Goal: Task Accomplishment & Management: Manage account settings

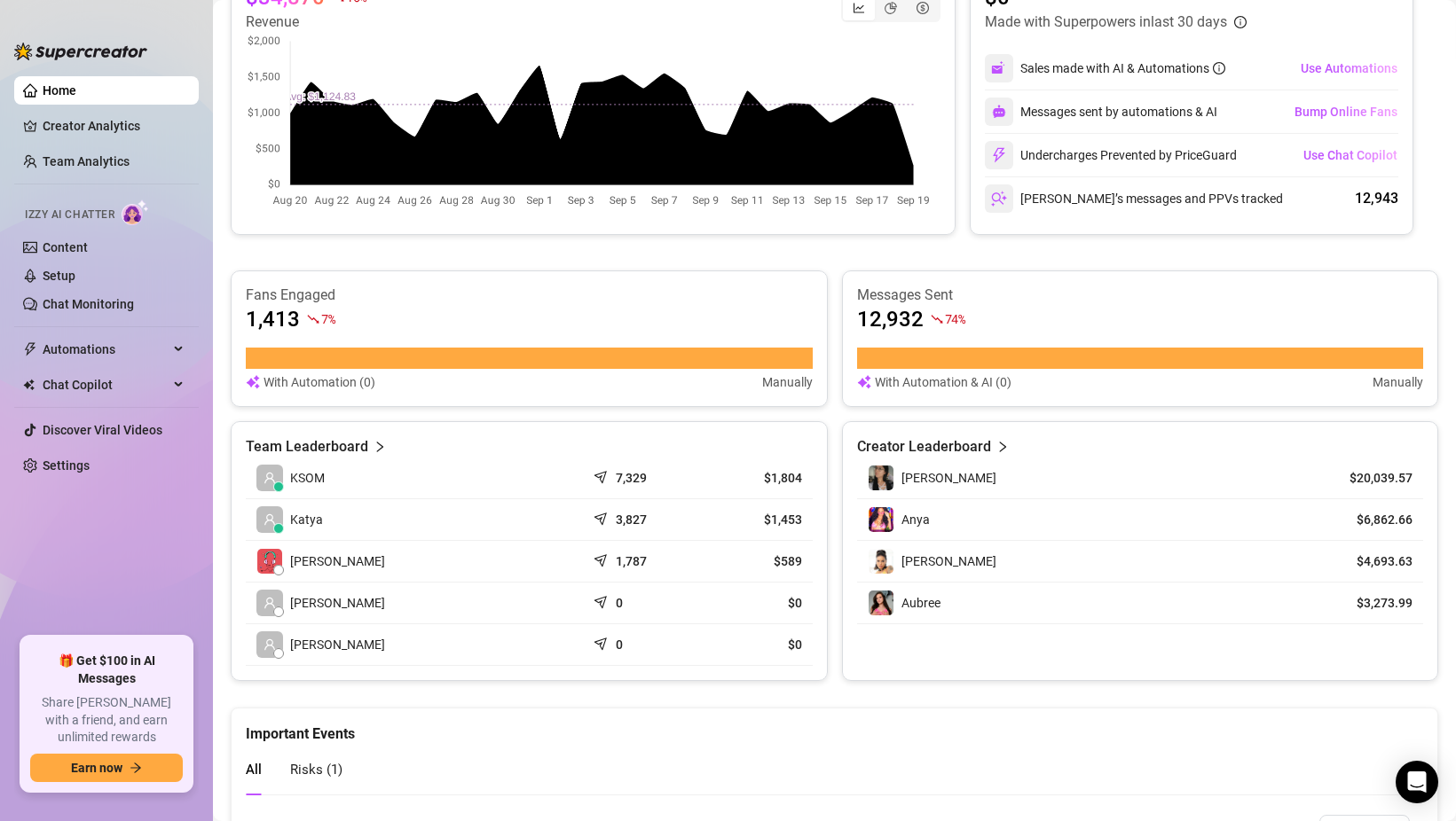
scroll to position [435, 0]
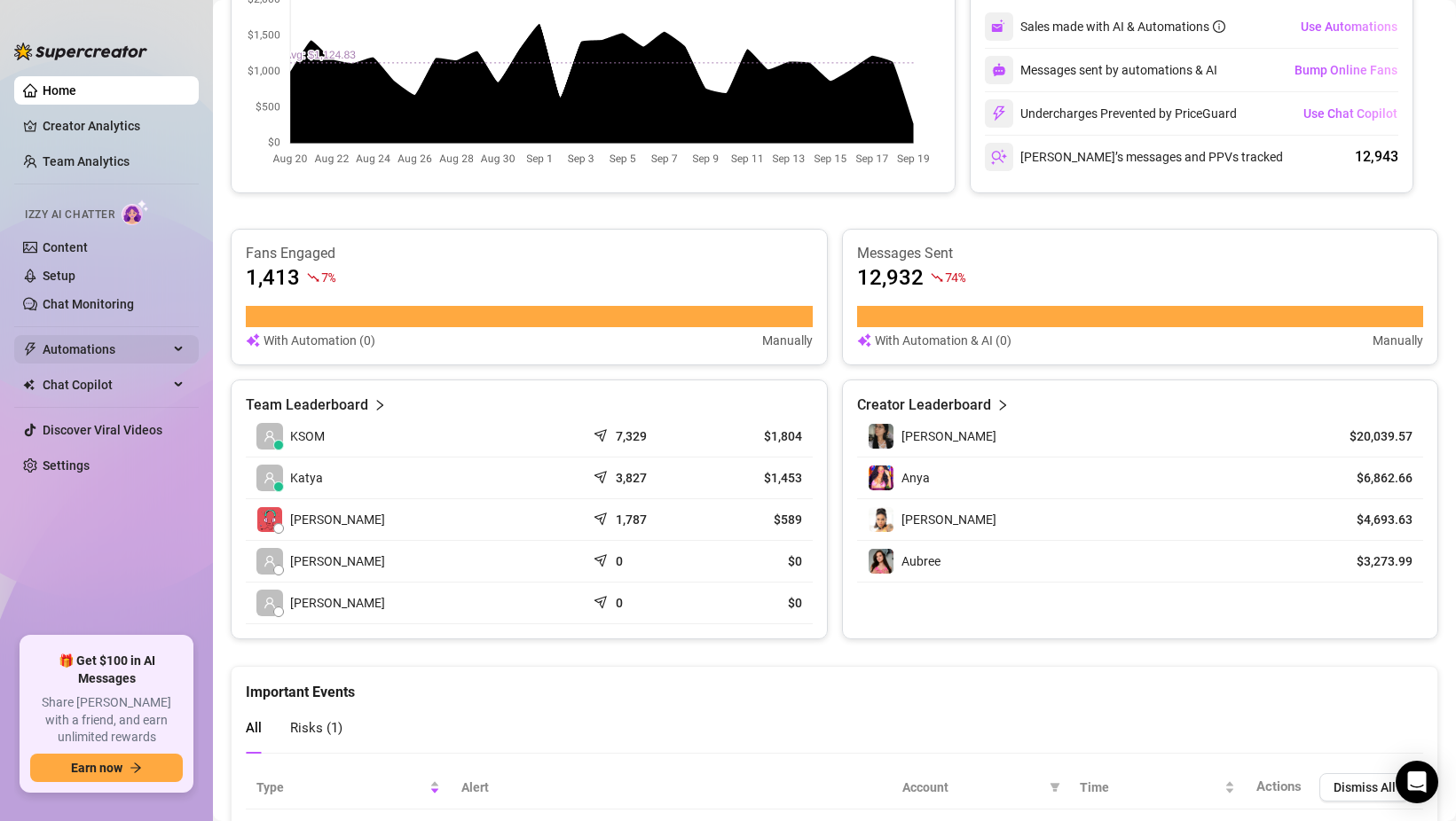
click at [85, 345] on span "Automations" at bounding box center [105, 349] width 126 height 29
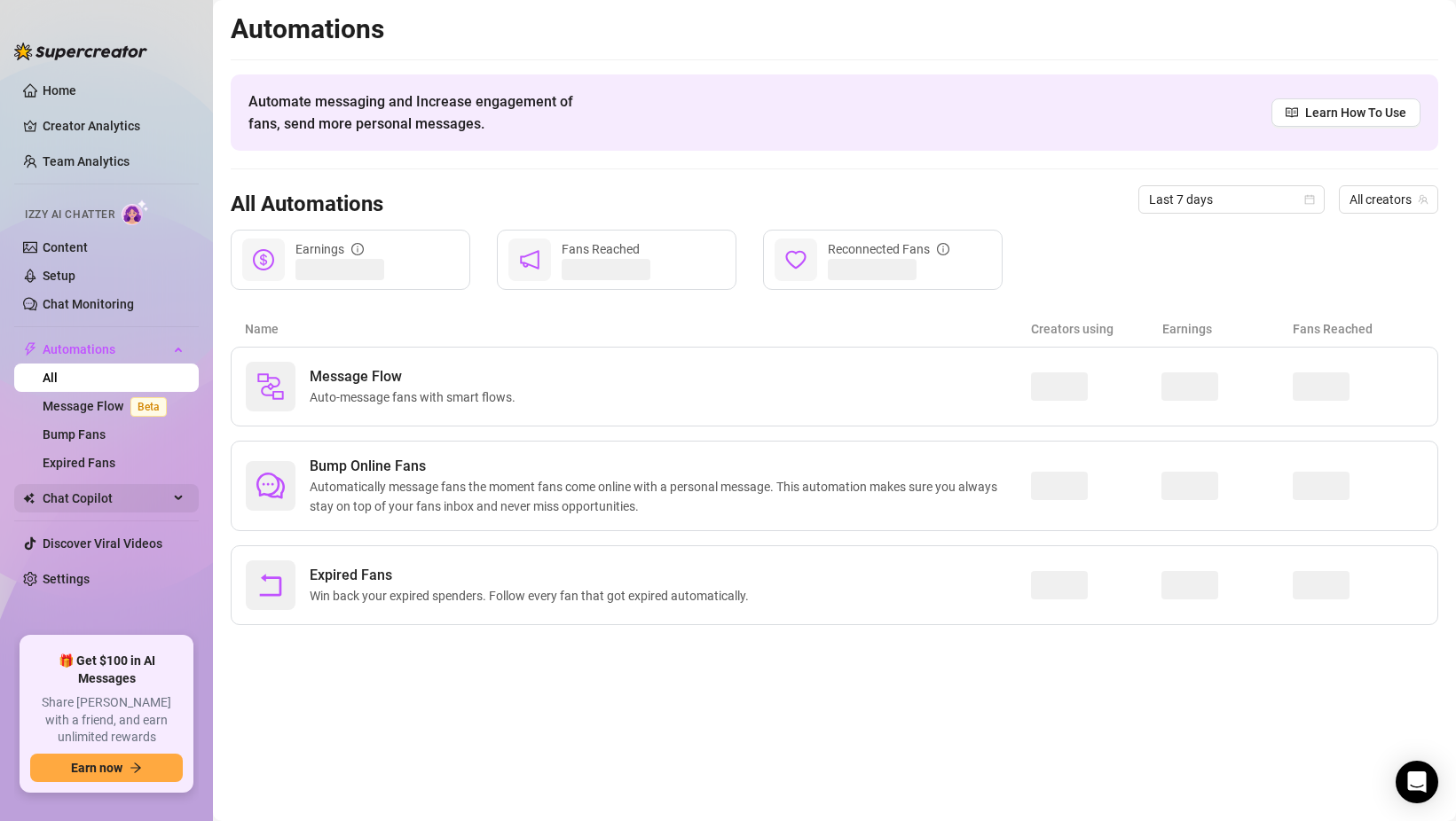
click at [81, 511] on span "Chat Copilot" at bounding box center [105, 498] width 126 height 29
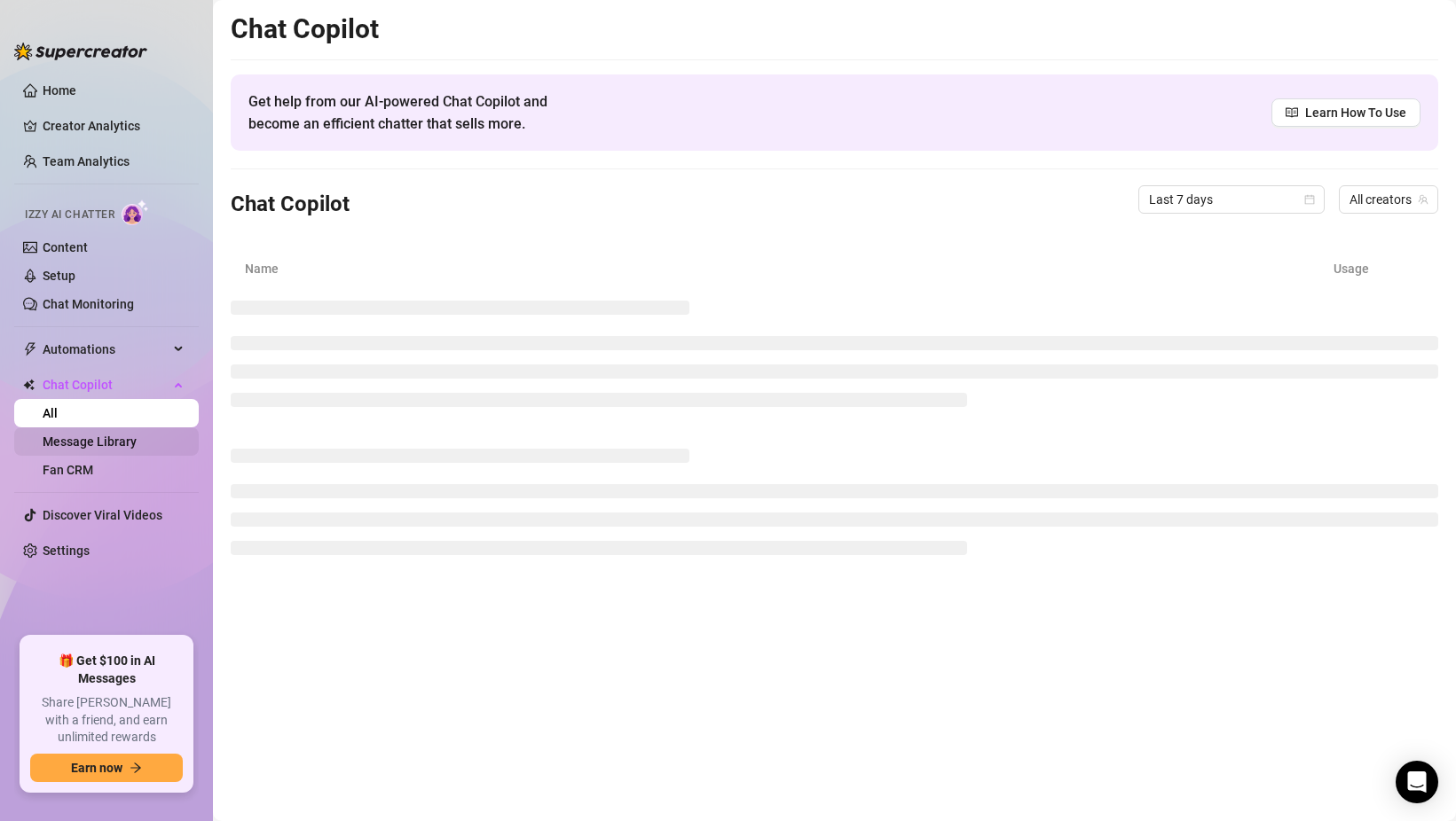
click at [81, 445] on link "Message Library" at bounding box center [89, 442] width 94 height 14
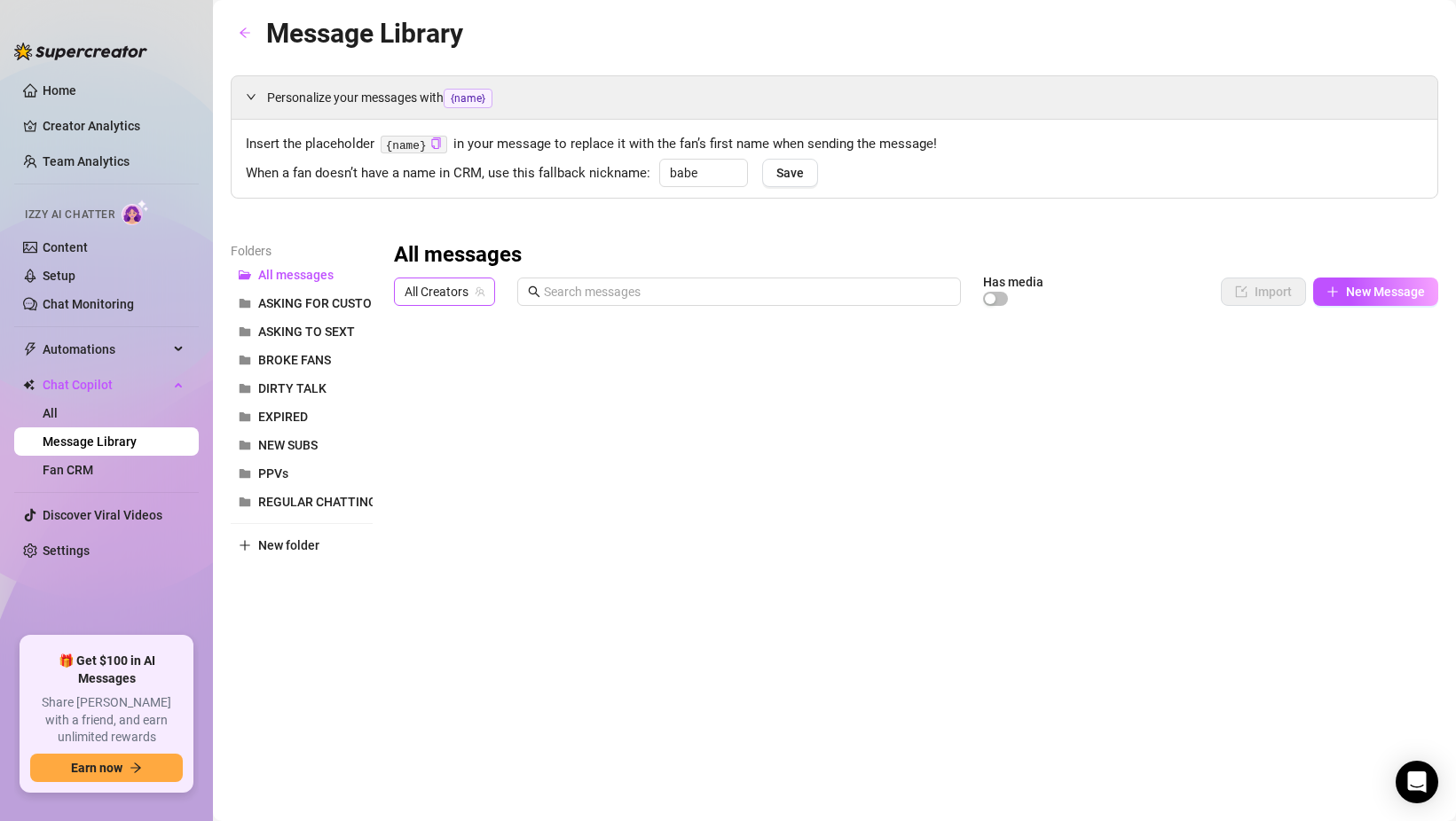
click at [441, 290] on span "All Creators" at bounding box center [444, 292] width 79 height 27
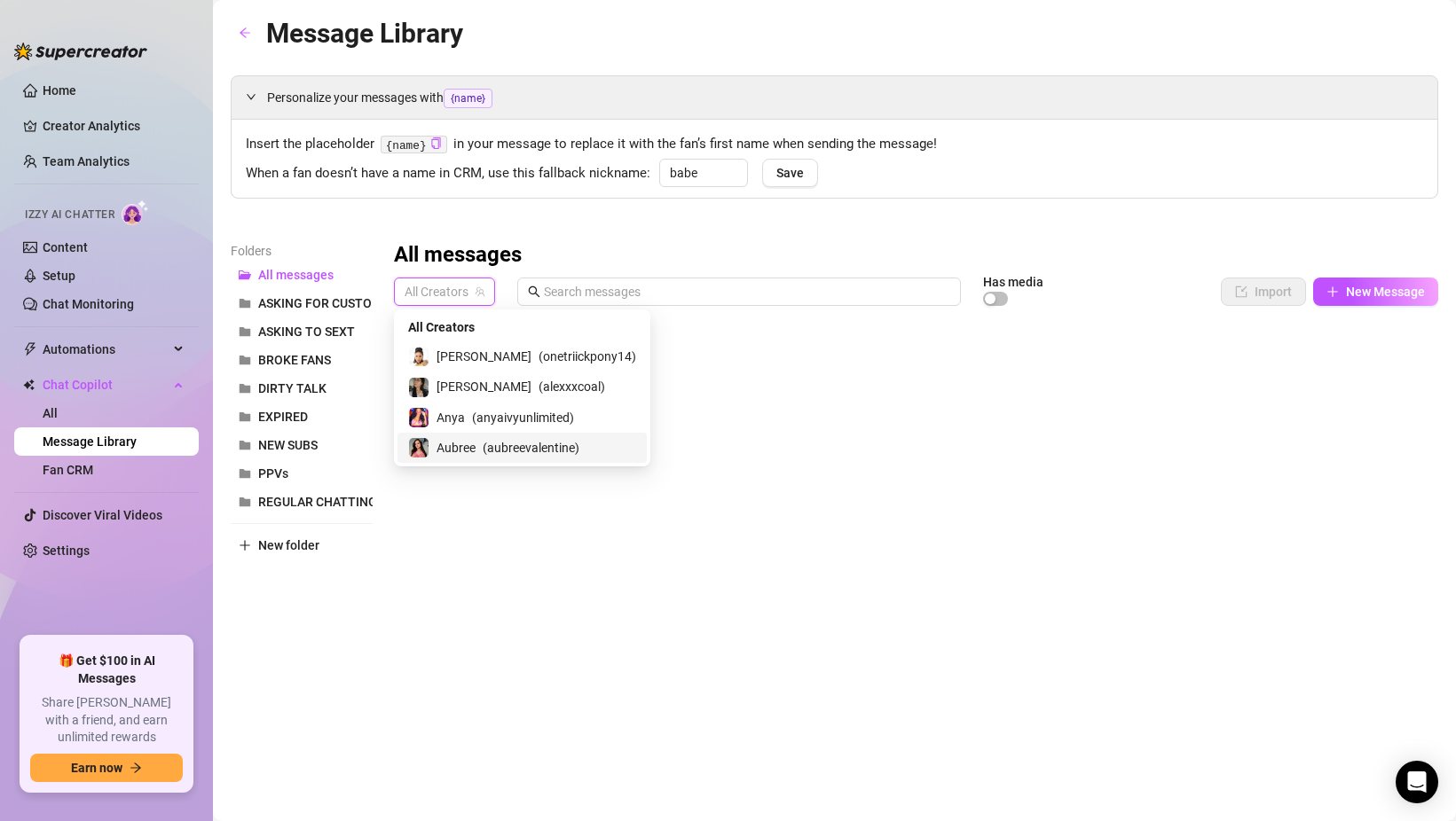
click at [486, 445] on span "( aubreevalentine )" at bounding box center [530, 448] width 96 height 20
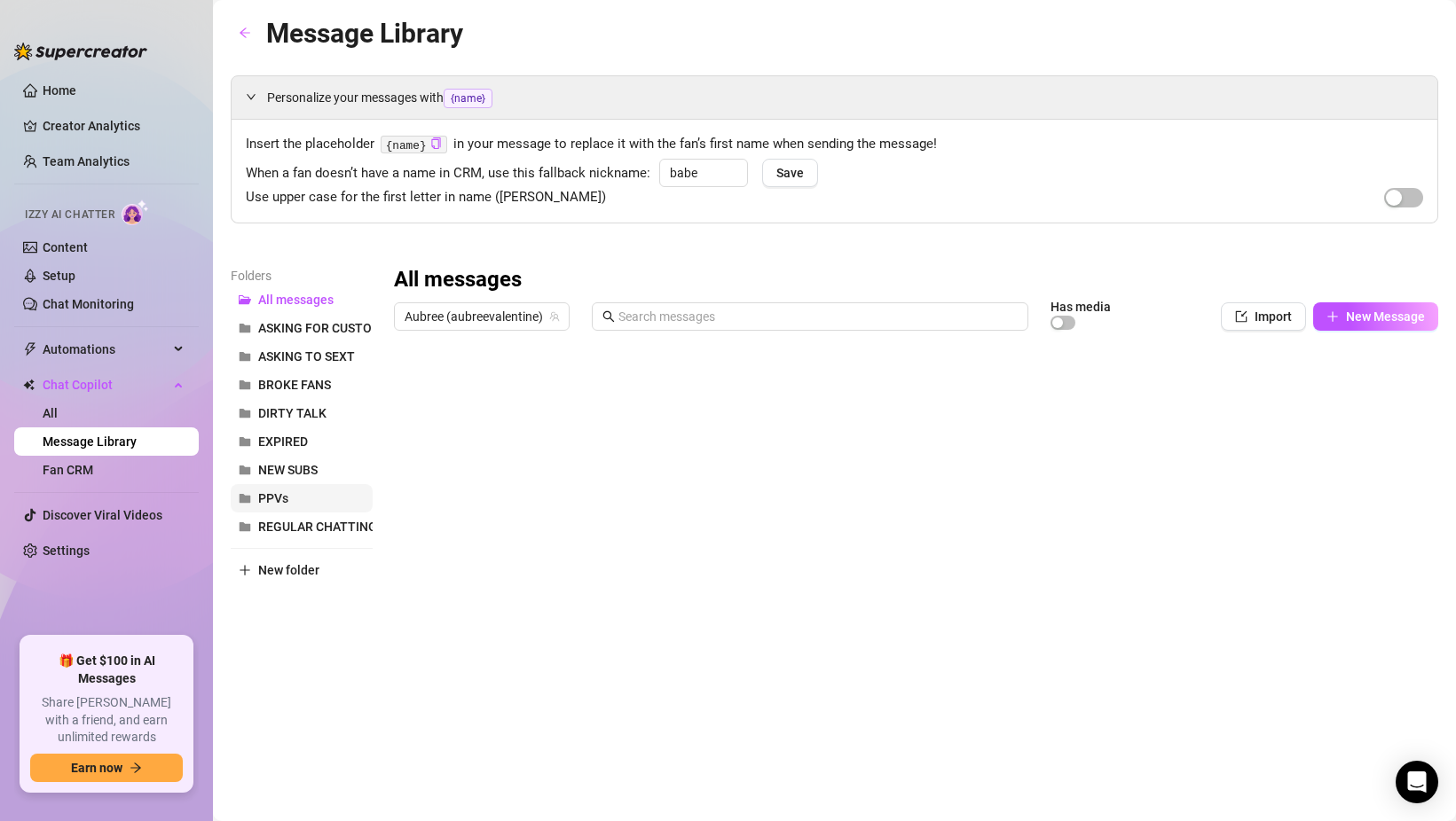
click at [268, 495] on span "PPVs" at bounding box center [273, 498] width 30 height 14
click at [414, 389] on div at bounding box center [917, 536] width 1045 height 396
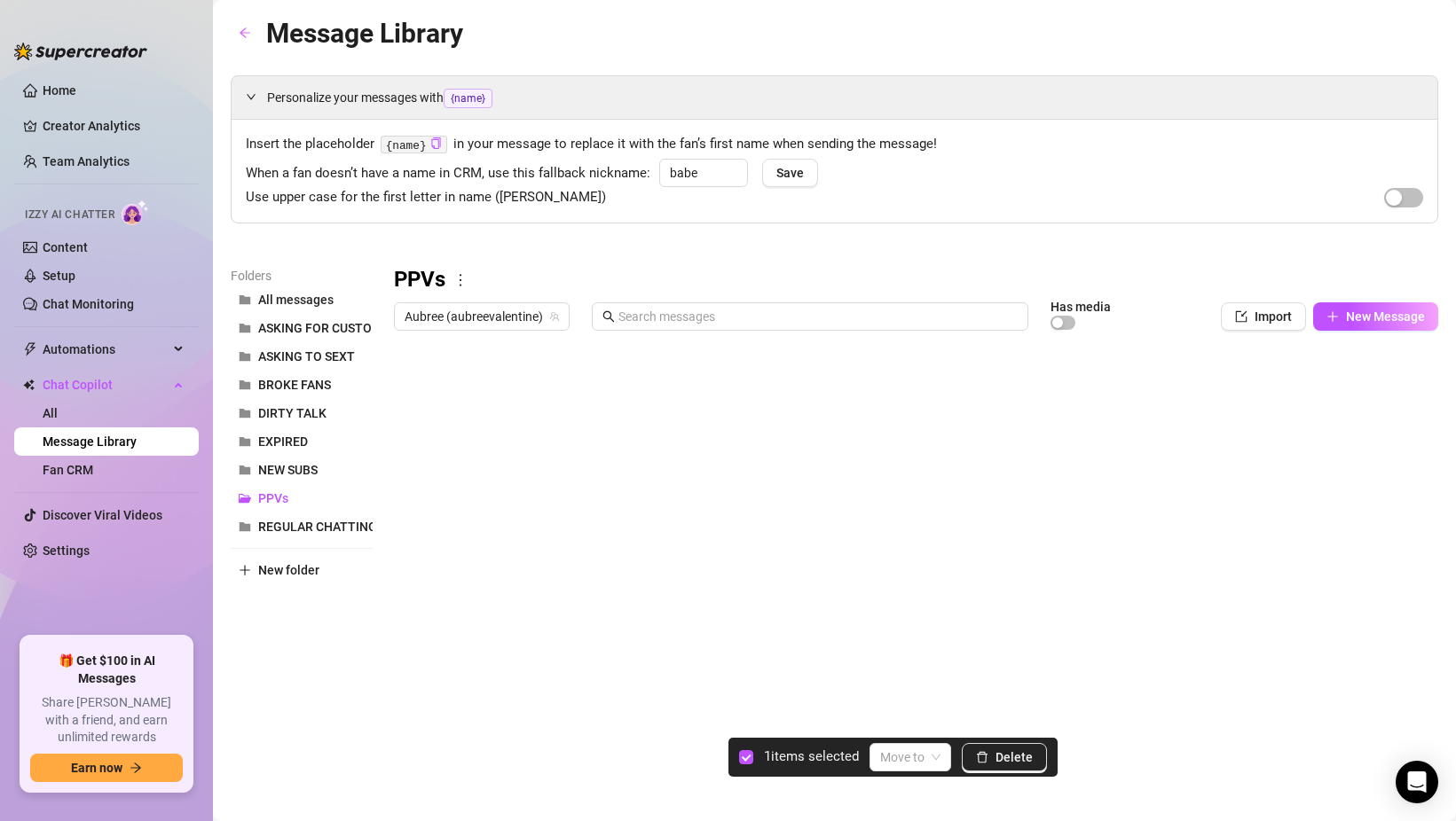
click at [414, 433] on div at bounding box center [917, 536] width 1045 height 396
click at [415, 471] on div at bounding box center [917, 536] width 1045 height 396
click at [415, 489] on div at bounding box center [917, 536] width 1045 height 396
click at [413, 440] on div at bounding box center [917, 536] width 1045 height 396
click at [412, 469] on div at bounding box center [917, 536] width 1045 height 396
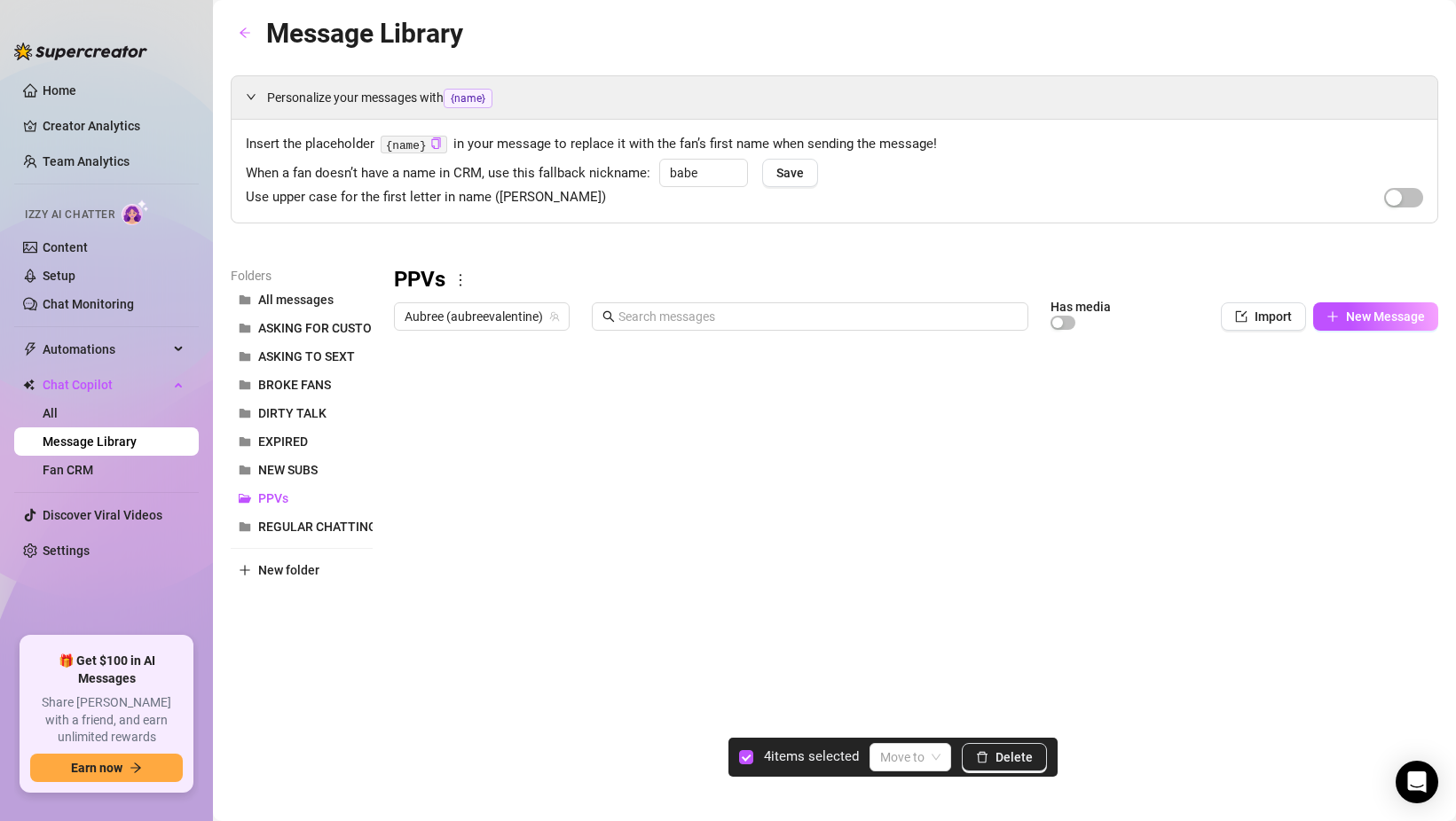
click at [412, 533] on div at bounding box center [917, 536] width 1045 height 396
click at [409, 582] on div at bounding box center [917, 536] width 1045 height 396
click at [408, 595] on div at bounding box center [917, 536] width 1045 height 396
click at [408, 552] on div at bounding box center [917, 536] width 1045 height 396
click at [408, 564] on div at bounding box center [917, 536] width 1045 height 396
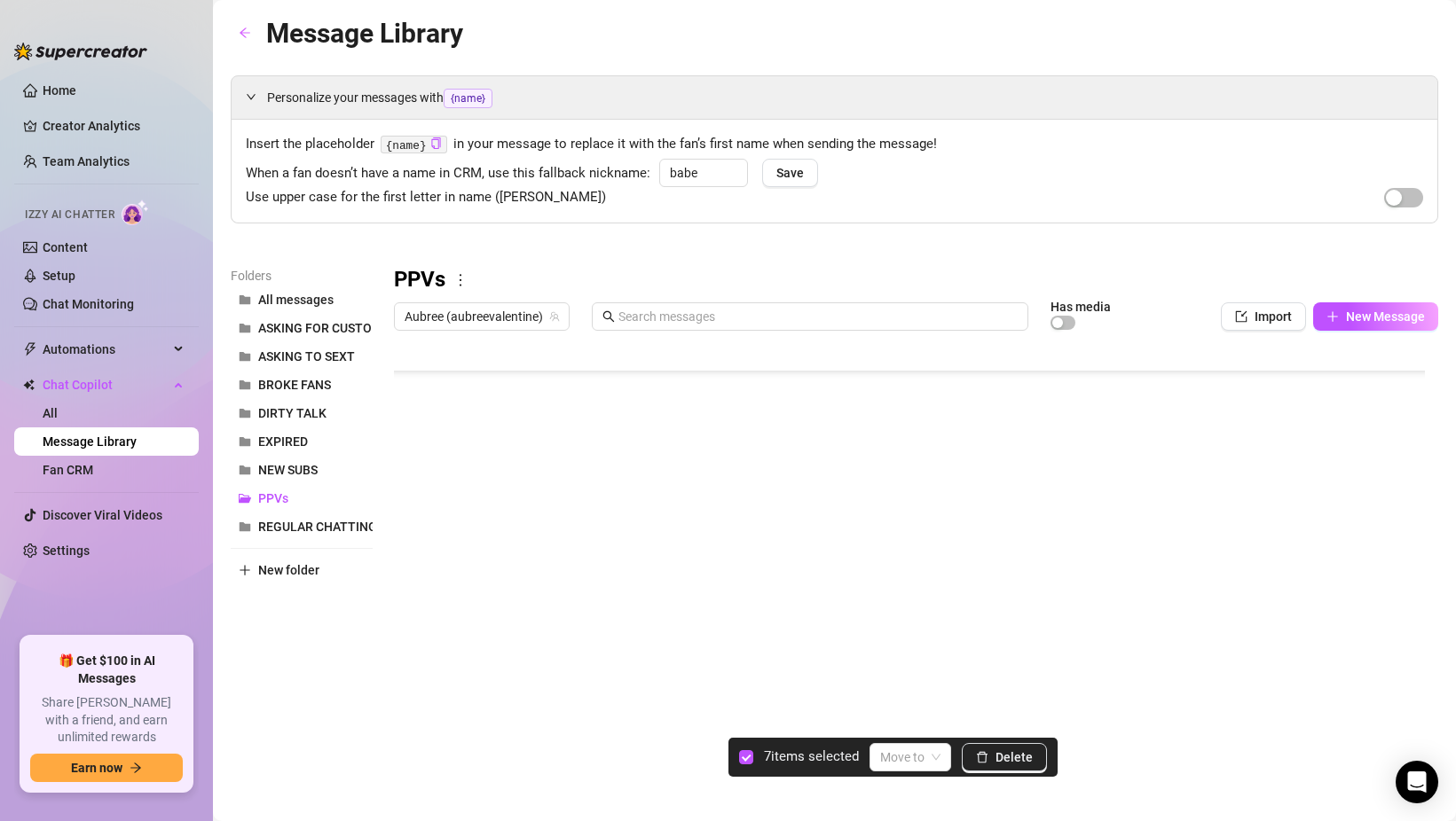
scroll to position [250, 0]
click at [413, 404] on div at bounding box center [917, 536] width 1045 height 396
click at [413, 417] on div at bounding box center [917, 536] width 1045 height 396
click at [412, 397] on div at bounding box center [917, 536] width 1045 height 396
click at [409, 382] on div at bounding box center [917, 536] width 1045 height 396
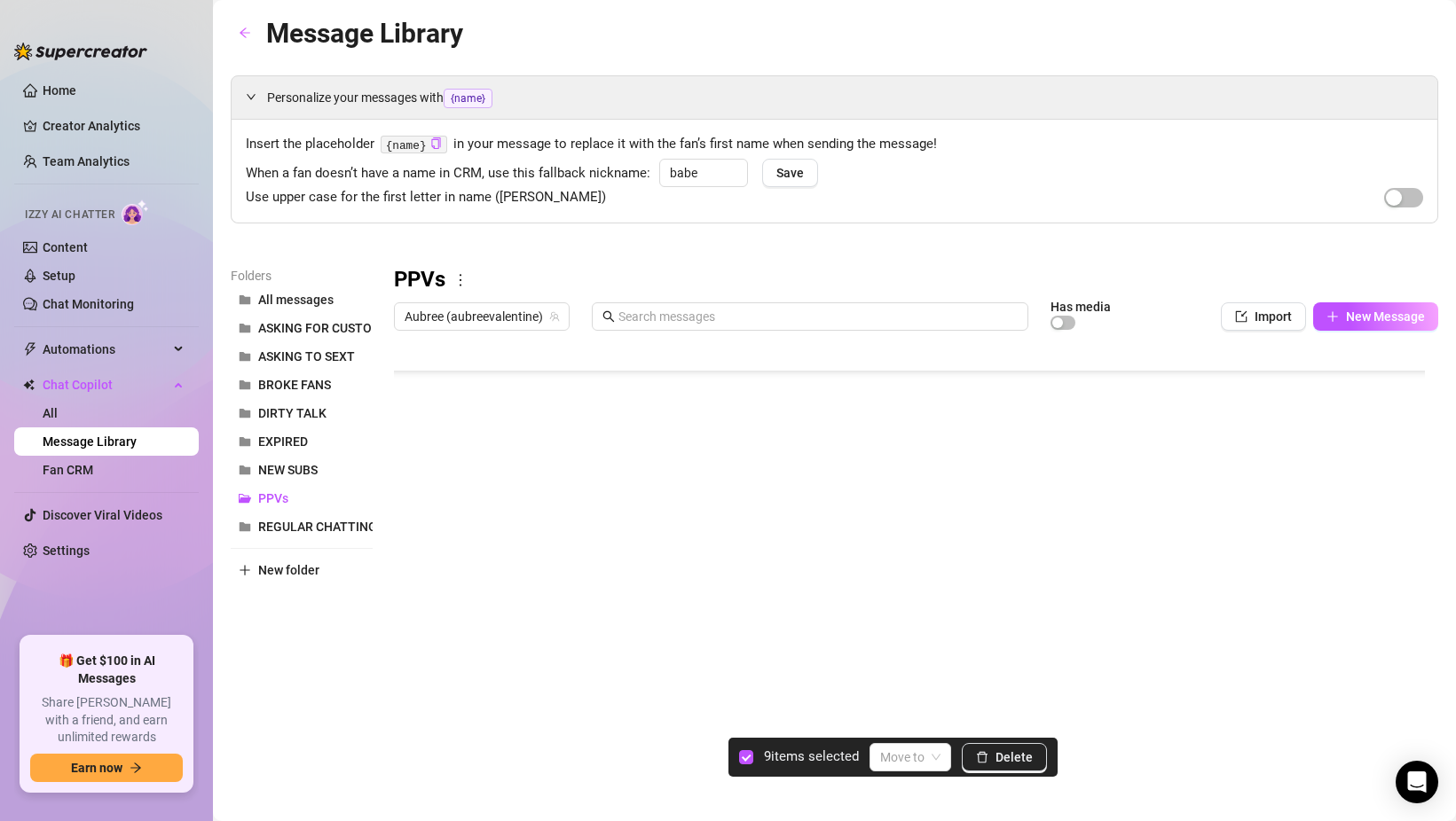
click at [408, 450] on div at bounding box center [917, 536] width 1045 height 396
click at [408, 506] on div at bounding box center [917, 536] width 1045 height 396
click at [409, 497] on div at bounding box center [917, 536] width 1045 height 396
click at [411, 548] on div at bounding box center [917, 536] width 1045 height 396
click at [411, 537] on div at bounding box center [917, 536] width 1045 height 396
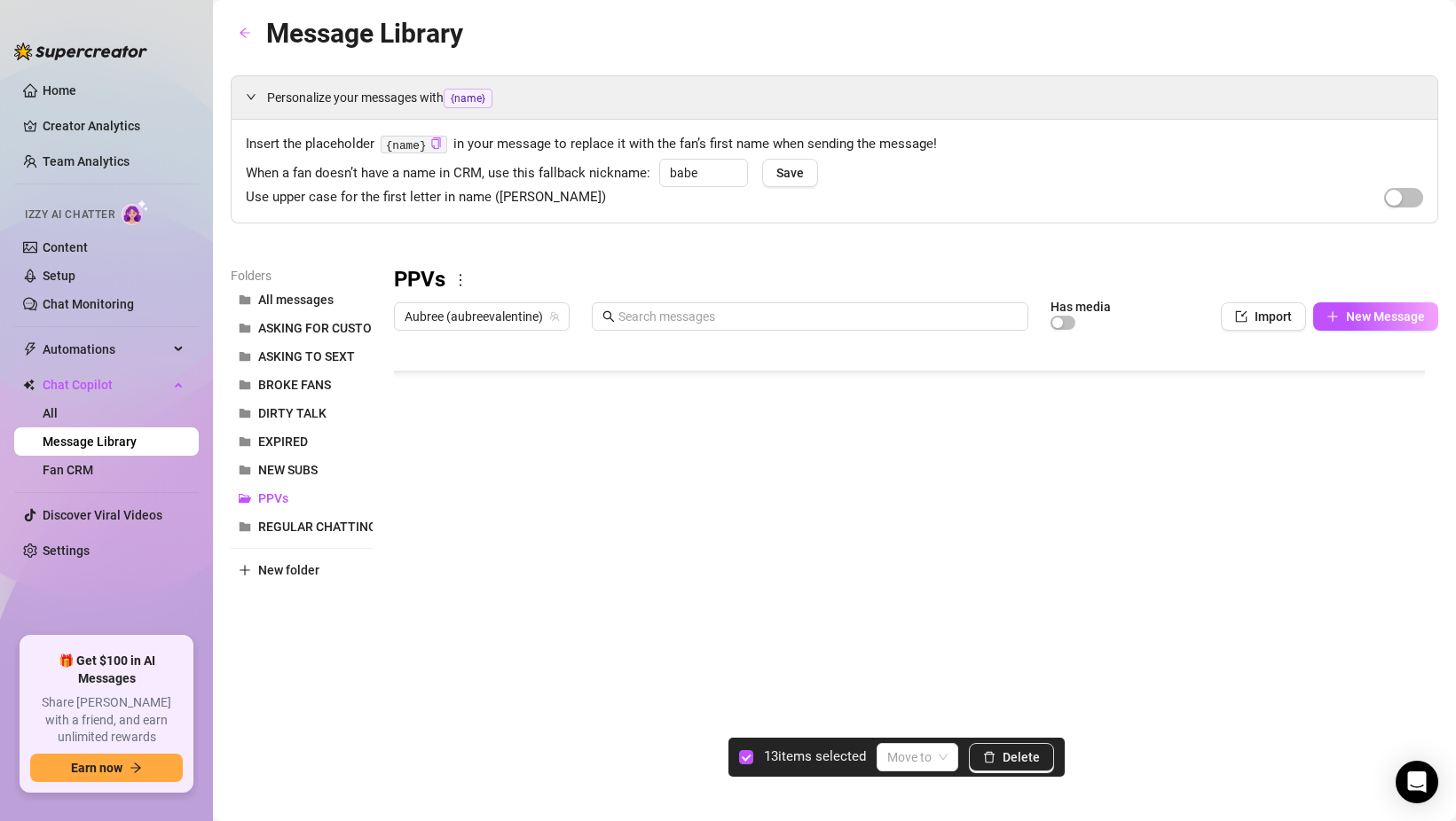
click at [416, 570] on div at bounding box center [917, 536] width 1045 height 396
click at [416, 586] on div at bounding box center [917, 536] width 1045 height 396
click at [412, 594] on div at bounding box center [917, 536] width 1045 height 396
click at [411, 618] on div at bounding box center [917, 536] width 1045 height 396
click at [411, 657] on div at bounding box center [917, 536] width 1045 height 396
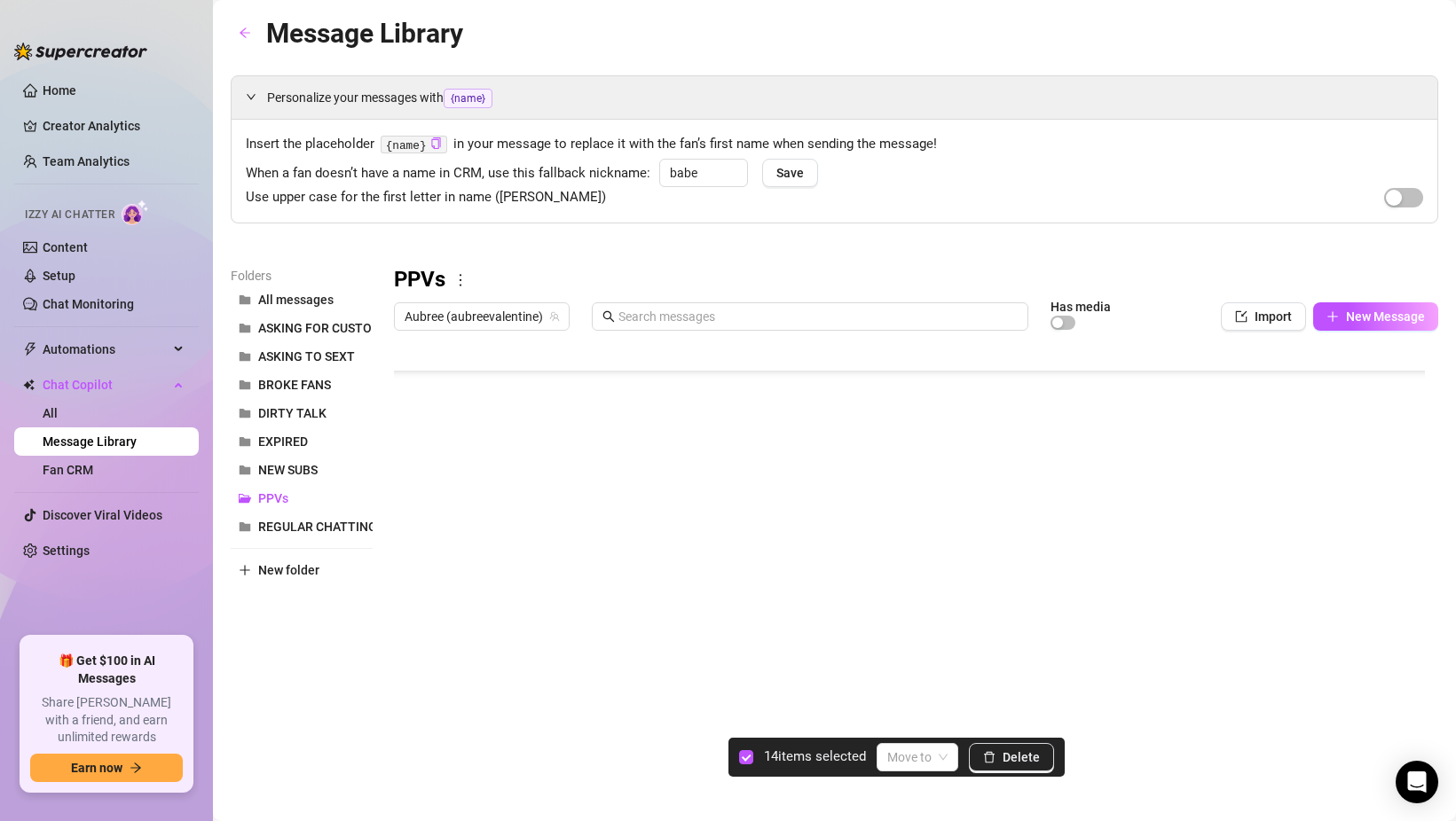
click at [411, 638] on div at bounding box center [917, 536] width 1045 height 396
click at [409, 517] on div at bounding box center [917, 536] width 1045 height 396
click at [409, 565] on div at bounding box center [917, 536] width 1045 height 396
click at [409, 616] on div at bounding box center [917, 536] width 1045 height 396
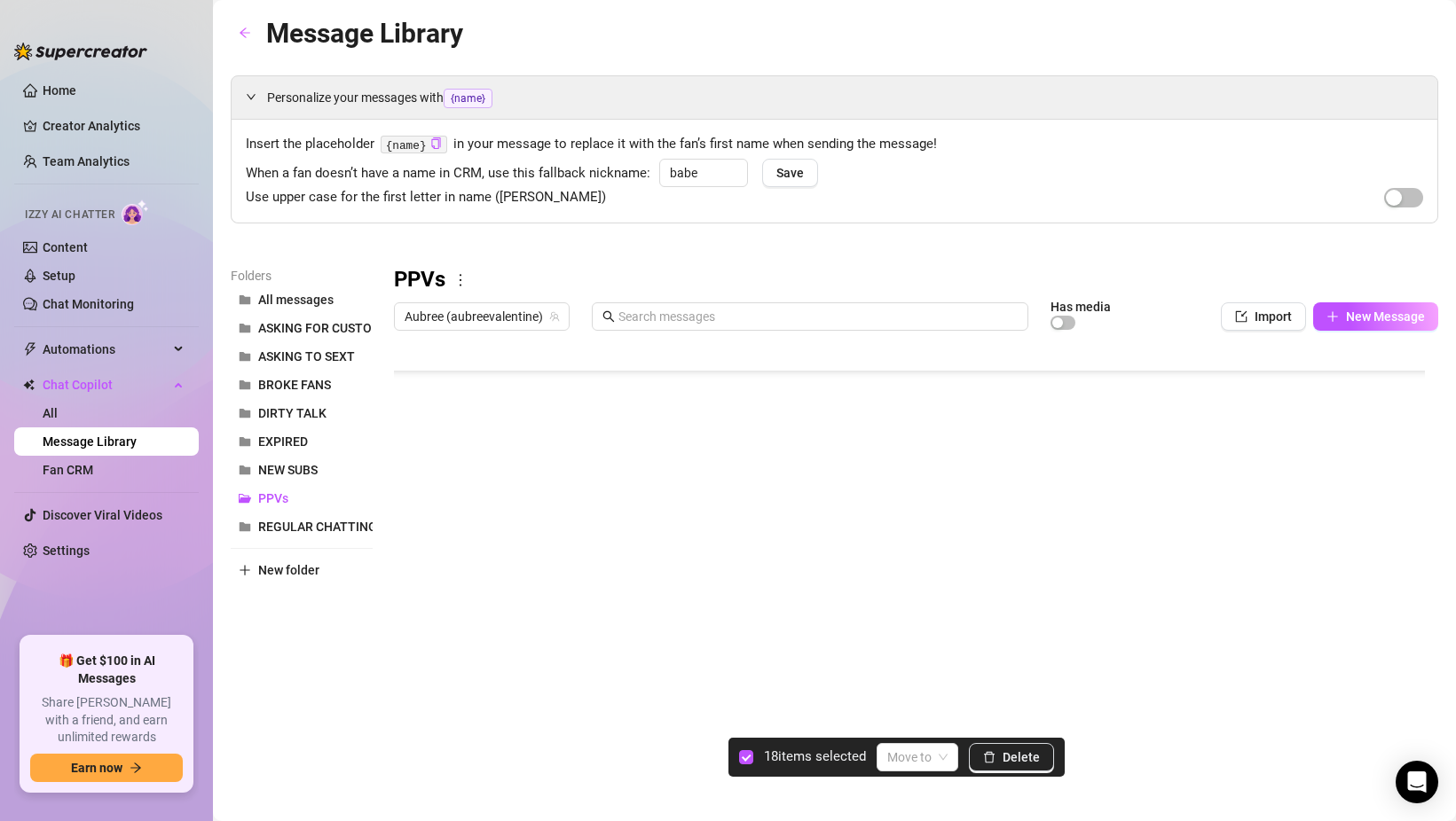
click at [409, 589] on div at bounding box center [917, 536] width 1045 height 396
click at [412, 638] on div at bounding box center [917, 536] width 1045 height 396
click at [412, 491] on div at bounding box center [917, 536] width 1045 height 396
click at [418, 548] on div at bounding box center [917, 536] width 1045 height 396
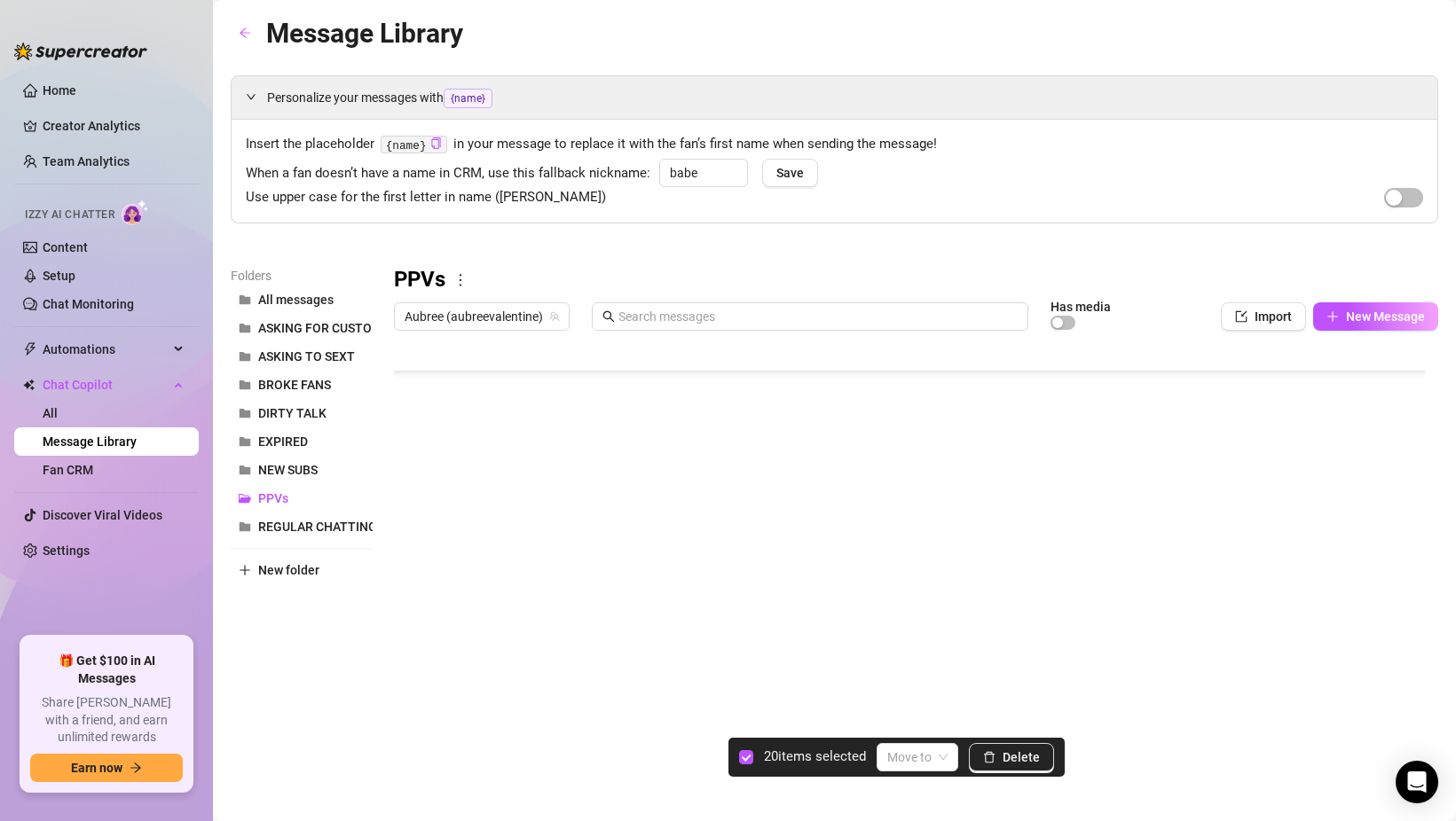
click at [411, 549] on div at bounding box center [917, 536] width 1045 height 396
click at [411, 511] on div at bounding box center [917, 536] width 1045 height 396
click at [411, 537] on div at bounding box center [917, 536] width 1045 height 396
click at [411, 554] on div at bounding box center [917, 536] width 1045 height 396
click at [411, 519] on div at bounding box center [917, 536] width 1045 height 396
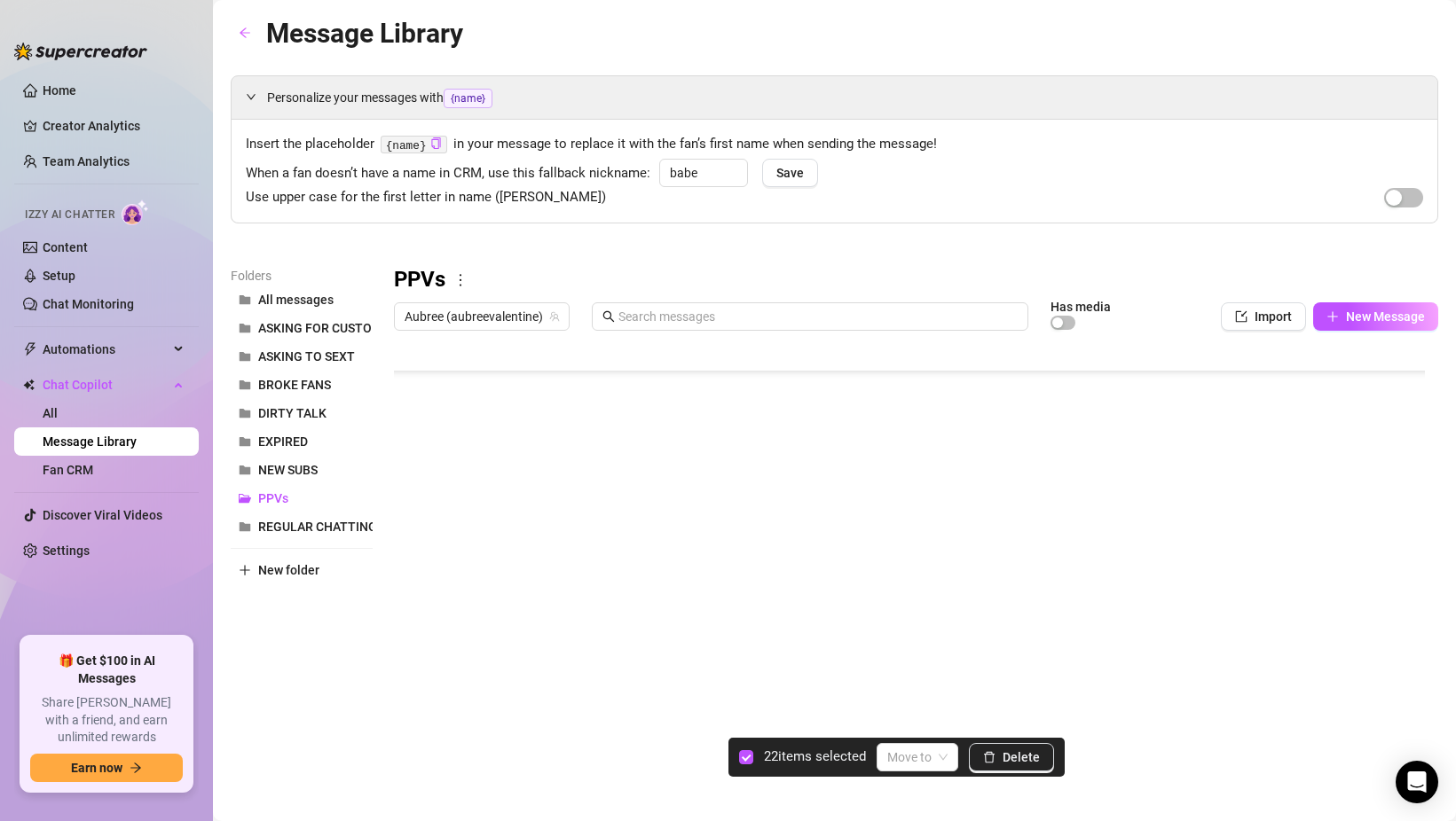
click at [407, 609] on div at bounding box center [917, 536] width 1045 height 396
click at [407, 604] on div at bounding box center [917, 536] width 1045 height 396
click at [412, 630] on div at bounding box center [917, 536] width 1045 height 396
click at [415, 458] on div at bounding box center [917, 536] width 1045 height 396
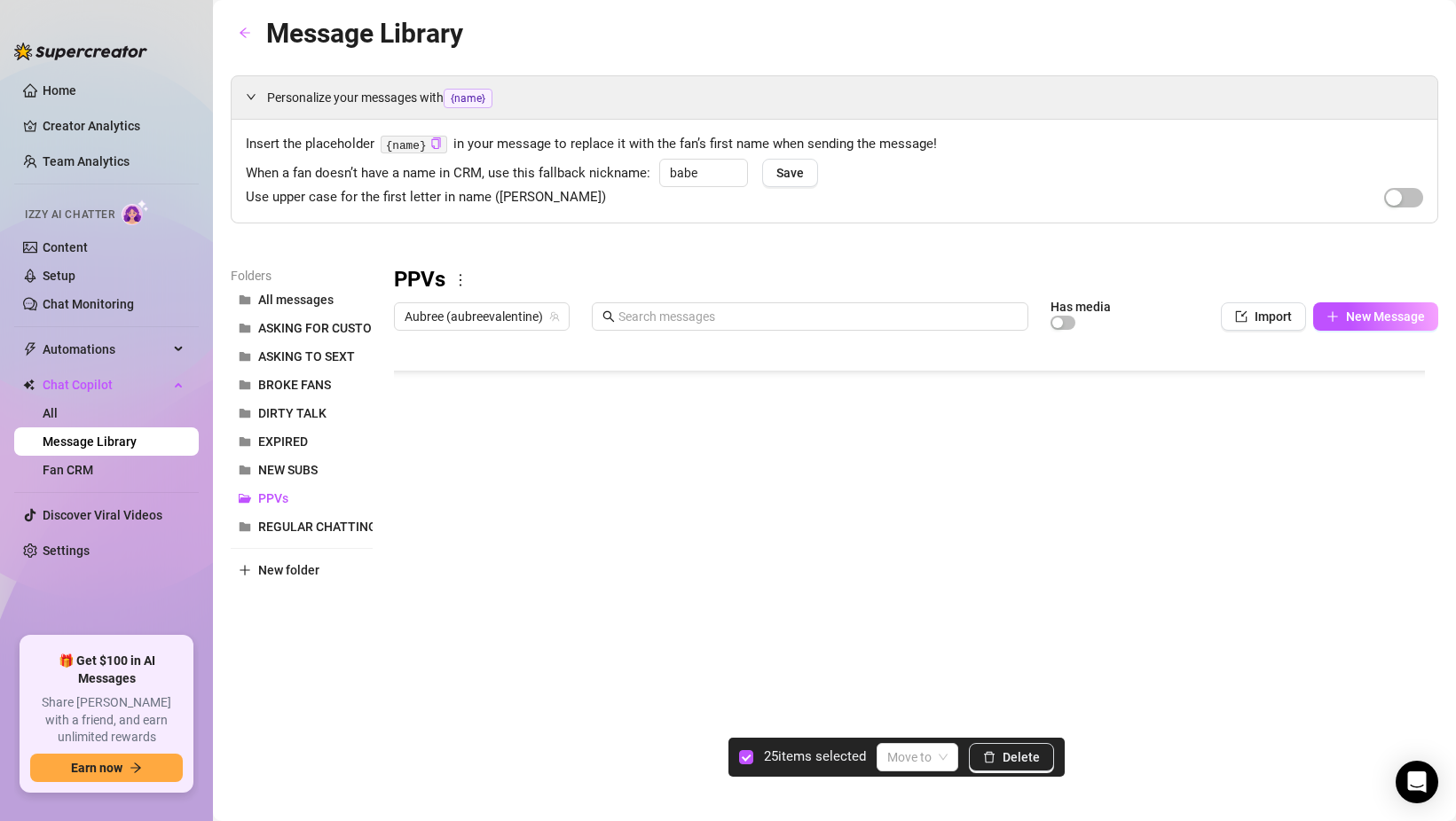
click at [413, 498] on div at bounding box center [917, 536] width 1045 height 396
click at [412, 482] on div at bounding box center [917, 536] width 1045 height 396
click at [412, 529] on div at bounding box center [917, 536] width 1045 height 396
click at [412, 566] on div at bounding box center [917, 536] width 1045 height 396
click at [412, 594] on div at bounding box center [917, 536] width 1045 height 396
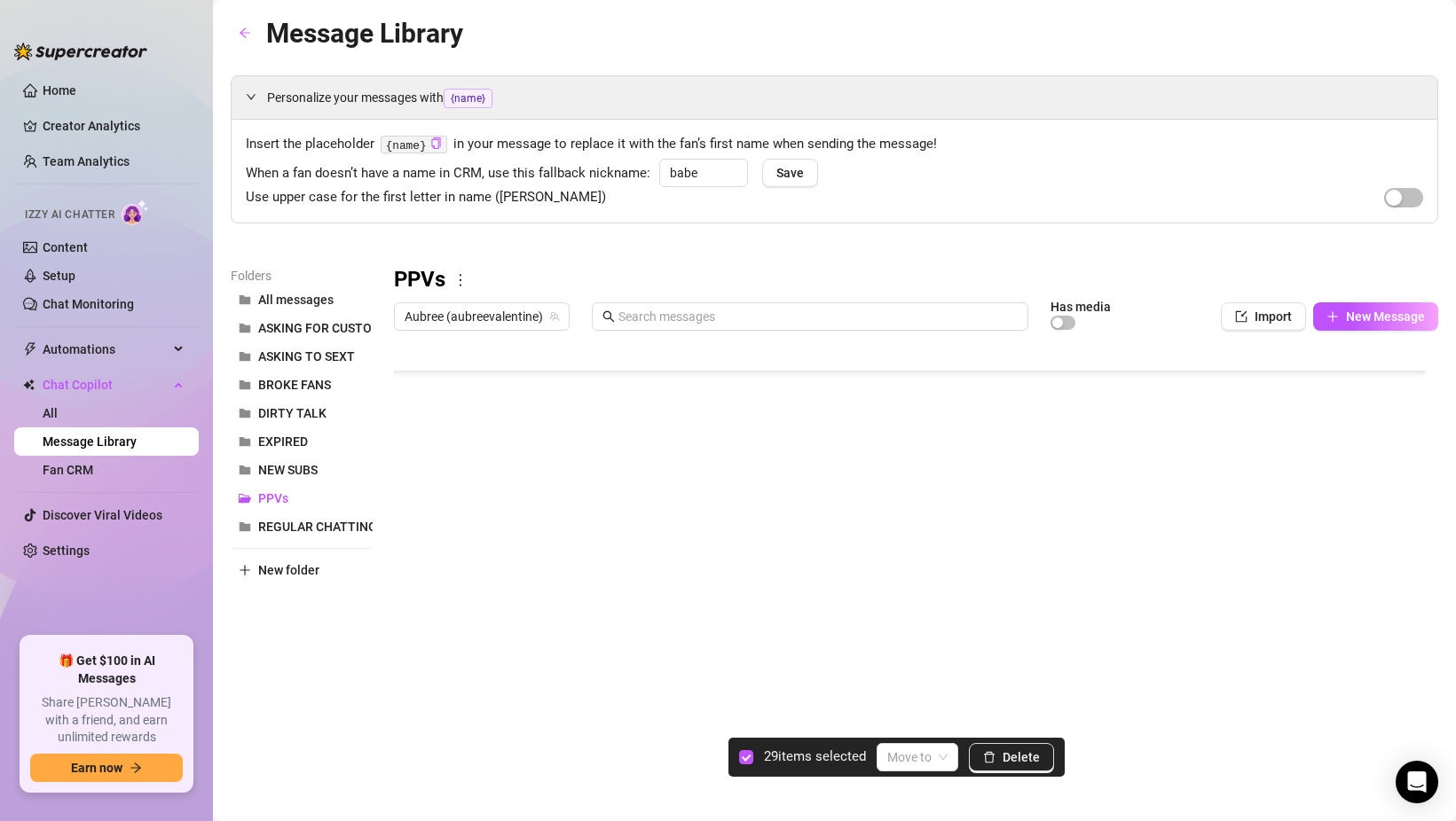
click at [409, 629] on div at bounding box center [917, 536] width 1045 height 396
click at [409, 664] on div at bounding box center [917, 536] width 1045 height 396
click at [406, 529] on div at bounding box center [917, 536] width 1045 height 396
click at [409, 552] on div at bounding box center [917, 536] width 1045 height 396
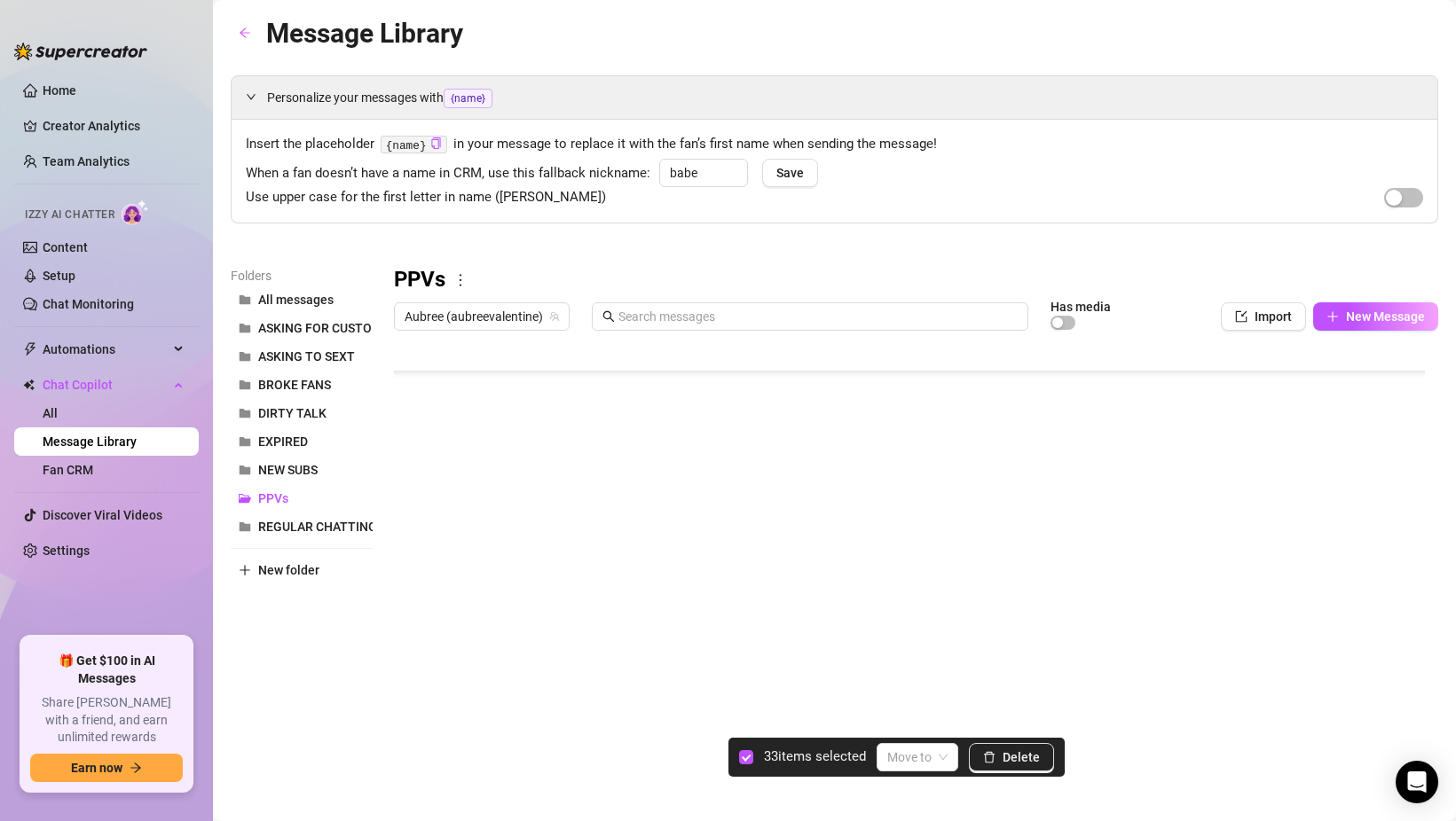
click at [409, 588] on div at bounding box center [917, 536] width 1045 height 396
click at [409, 567] on div at bounding box center [917, 536] width 1045 height 396
click at [409, 628] on div at bounding box center [917, 536] width 1045 height 396
click at [409, 654] on div at bounding box center [917, 536] width 1045 height 396
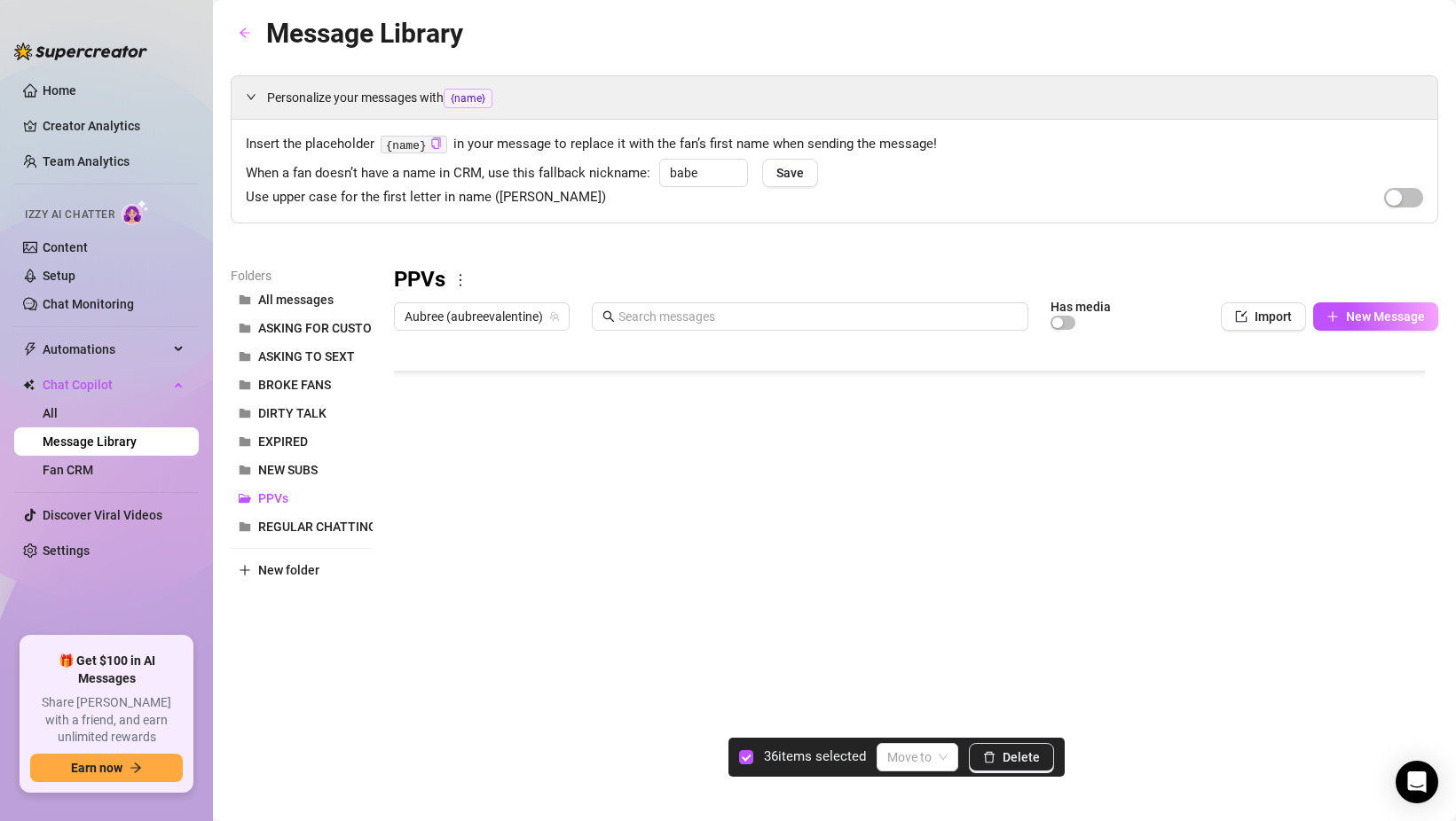
click at [415, 514] on div at bounding box center [917, 536] width 1045 height 396
click at [413, 541] on div at bounding box center [917, 536] width 1045 height 396
click at [413, 596] on div at bounding box center [917, 536] width 1045 height 396
click at [412, 585] on div at bounding box center [917, 536] width 1045 height 396
click at [412, 616] on div at bounding box center [917, 536] width 1045 height 396
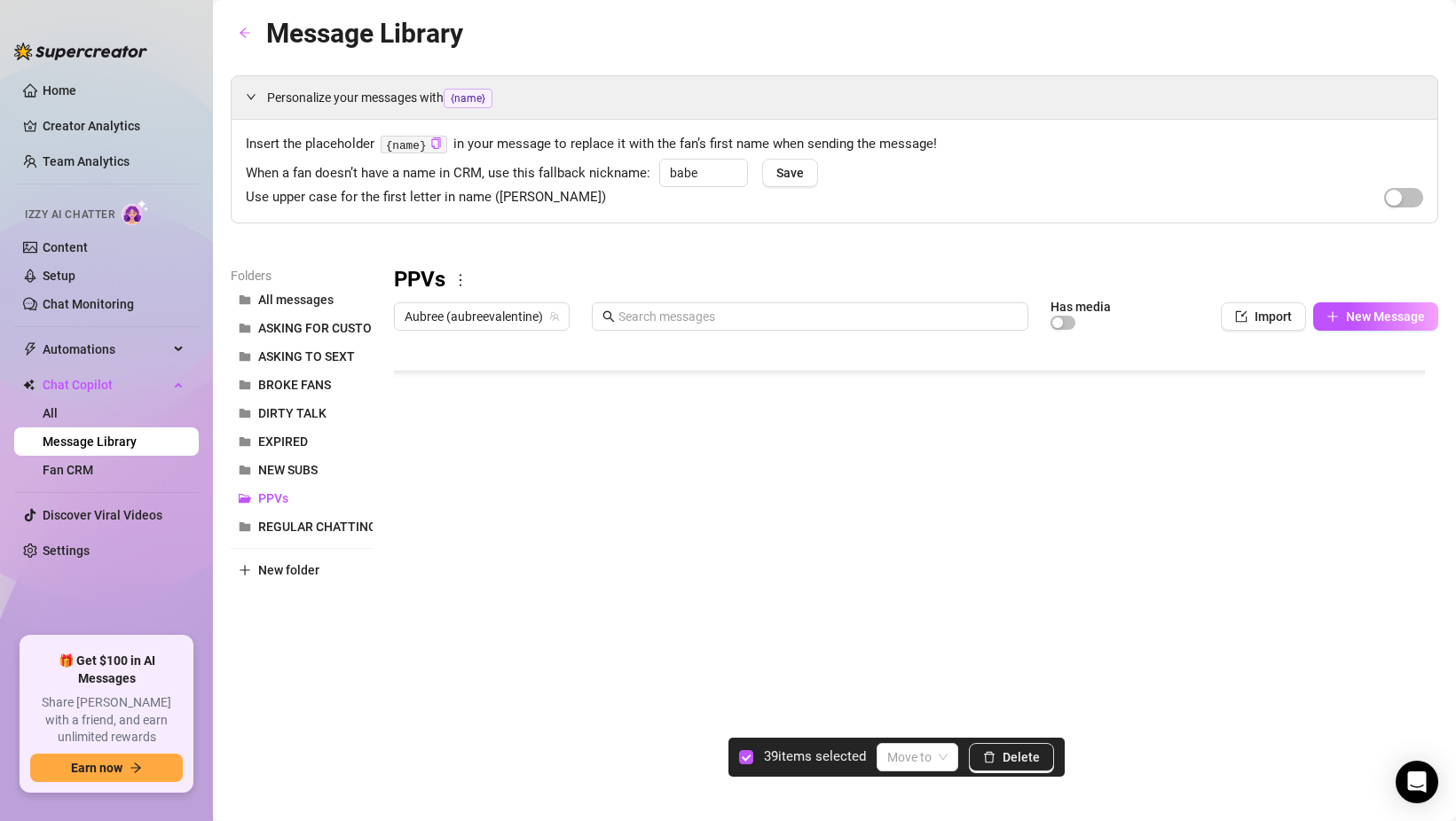
click at [412, 666] on div at bounding box center [917, 536] width 1045 height 396
click at [412, 645] on div at bounding box center [917, 536] width 1045 height 396
click at [413, 628] on div at bounding box center [917, 536] width 1045 height 396
click at [1032, 779] on main "Message Library Personalize your messages with {name} Insert the placeholder {n…" at bounding box center [834, 410] width 1243 height 821
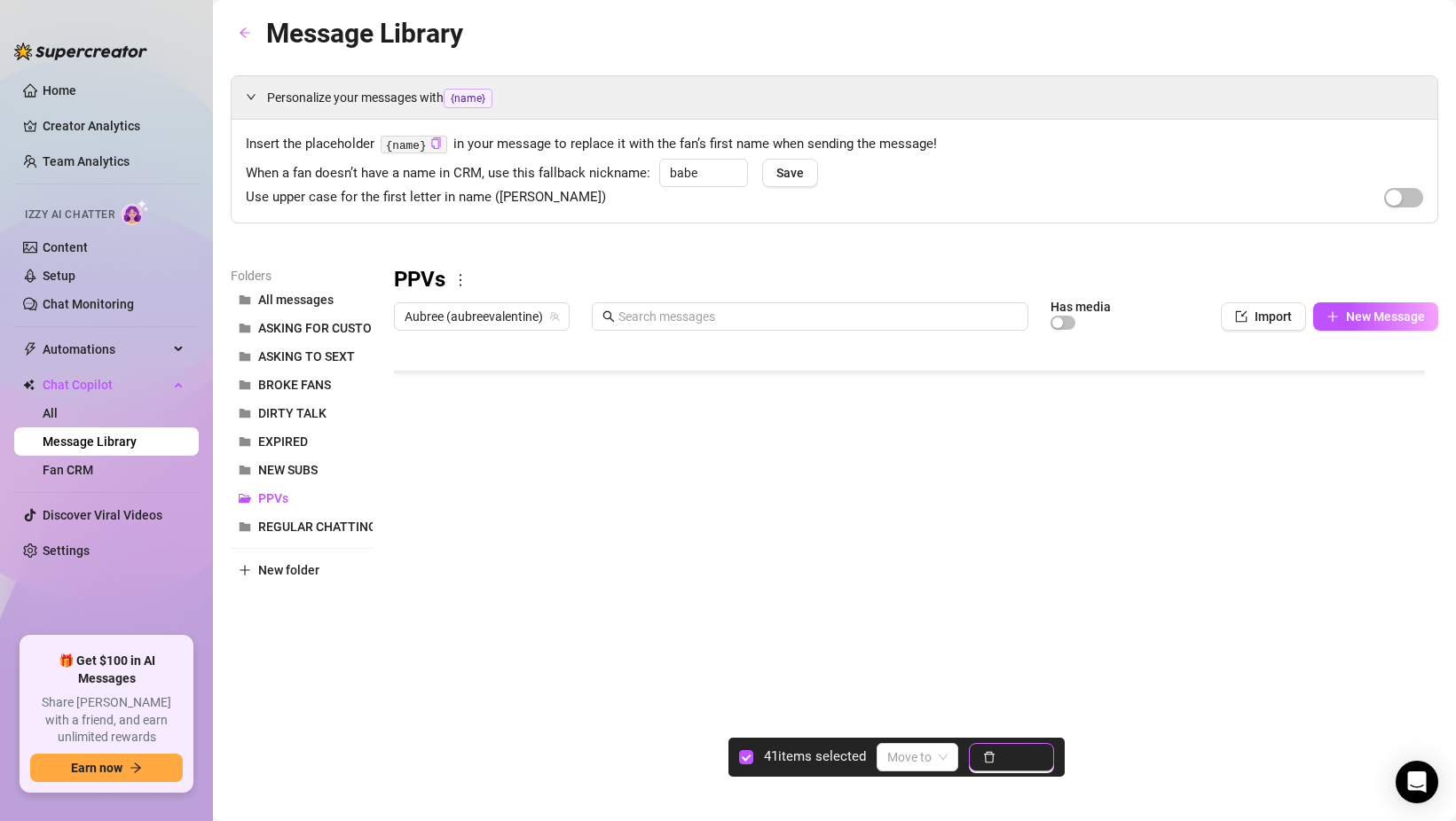
click at [1032, 763] on span "Delete" at bounding box center [1022, 757] width 38 height 14
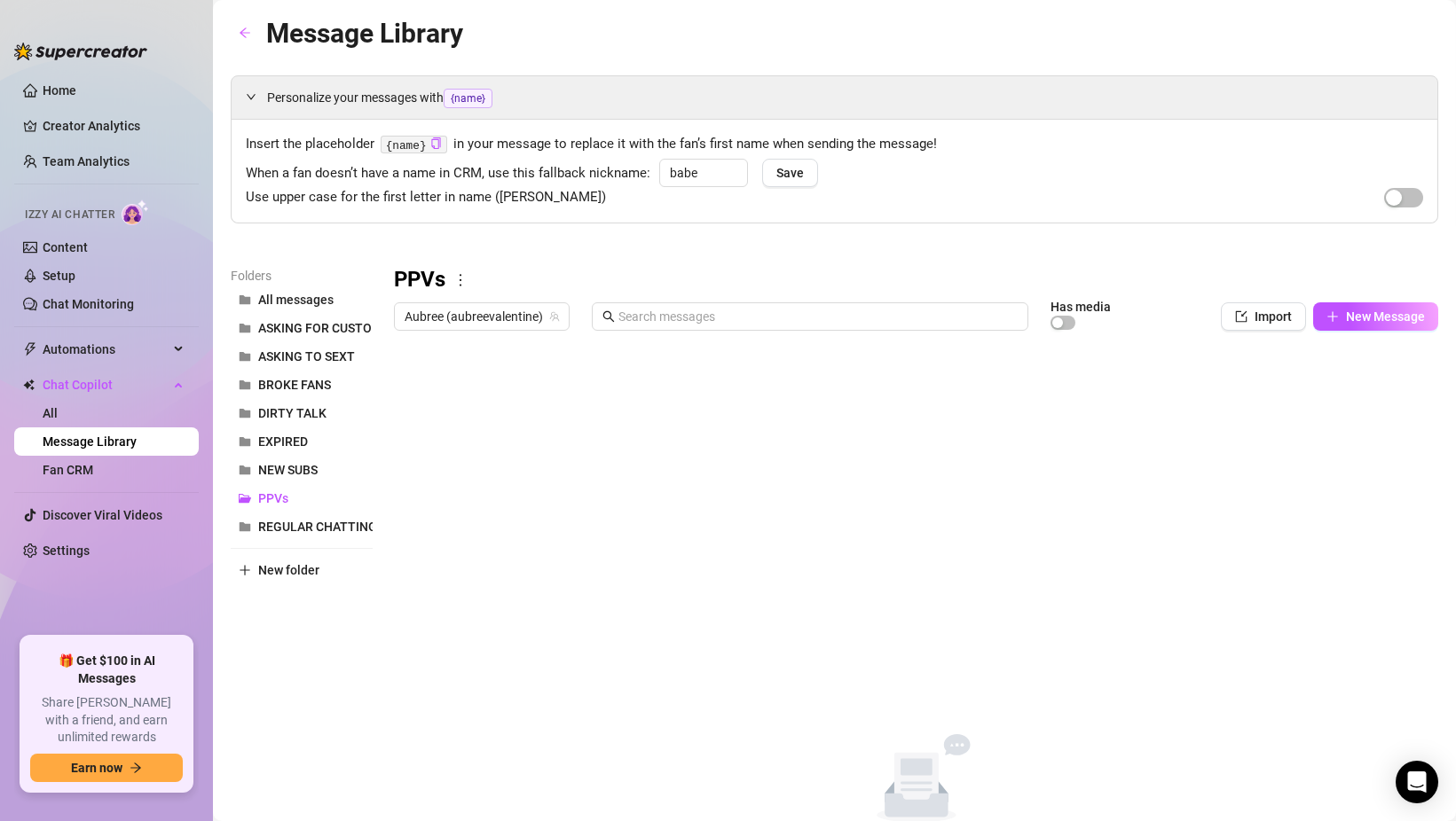
scroll to position [0, 0]
